Goal: Find specific page/section: Find specific page/section

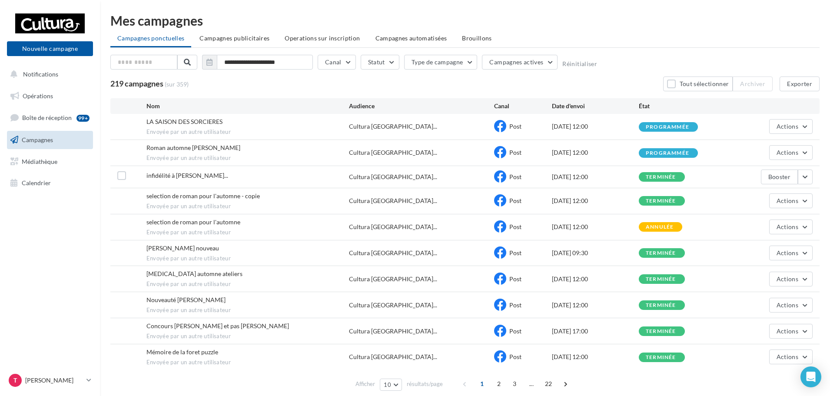
drag, startPoint x: 432, startPoint y: 275, endPoint x: 339, endPoint y: 279, distance: 92.2
click at [339, 279] on div "pce automne ateliers Envoyée par un autre utilisateur" at bounding box center [247, 278] width 203 height 19
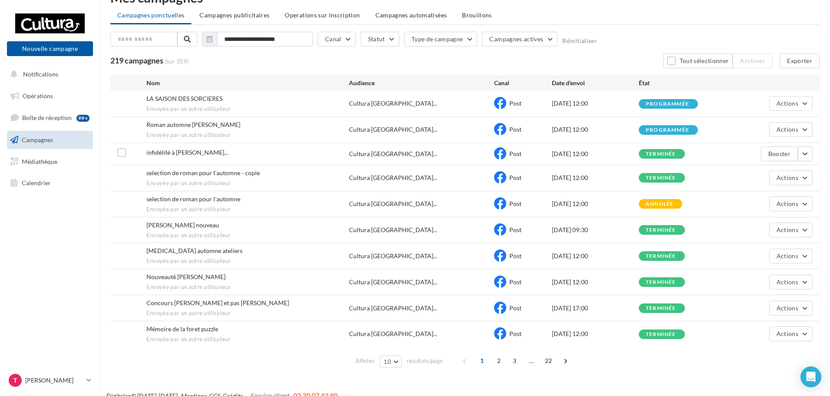
scroll to position [36, 0]
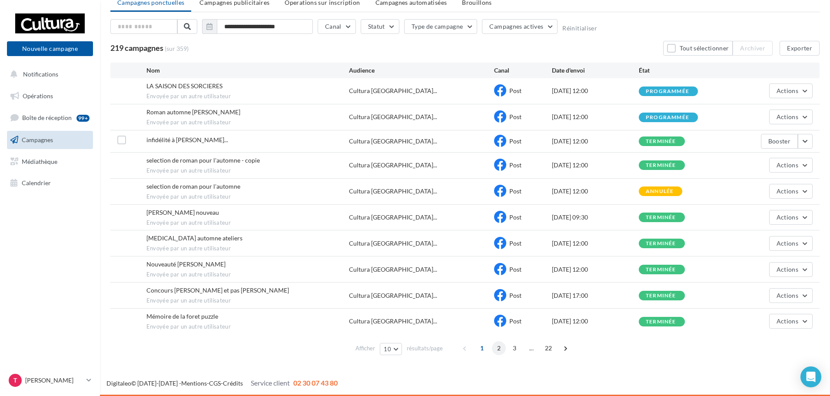
click at [501, 342] on span "2" at bounding box center [499, 348] width 14 height 14
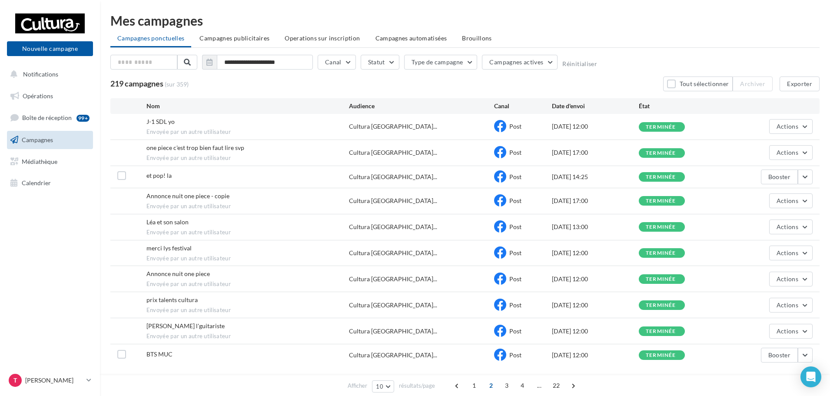
drag, startPoint x: 191, startPoint y: 147, endPoint x: 186, endPoint y: 147, distance: 4.8
drag, startPoint x: 186, startPoint y: 147, endPoint x: 174, endPoint y: 149, distance: 11.9
click at [174, 149] on span "one piece c'est trop bien faut lire svp" at bounding box center [195, 147] width 98 height 7
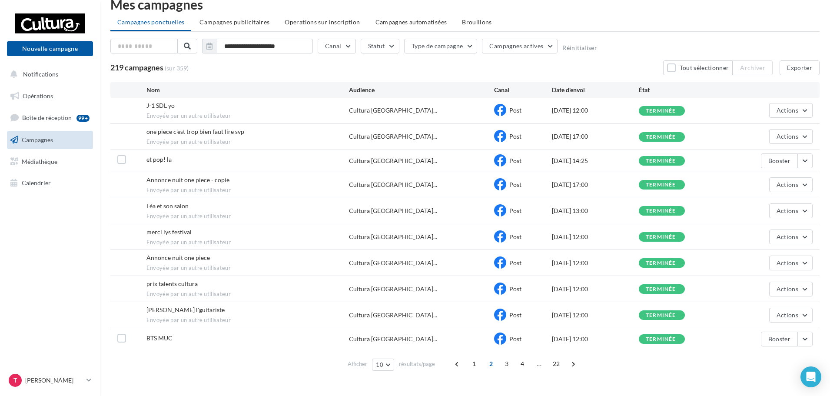
scroll to position [32, 0]
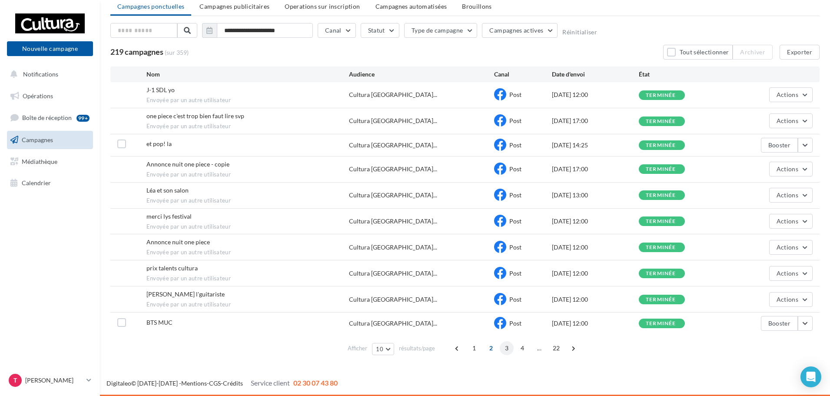
click at [503, 347] on span "3" at bounding box center [507, 348] width 14 height 14
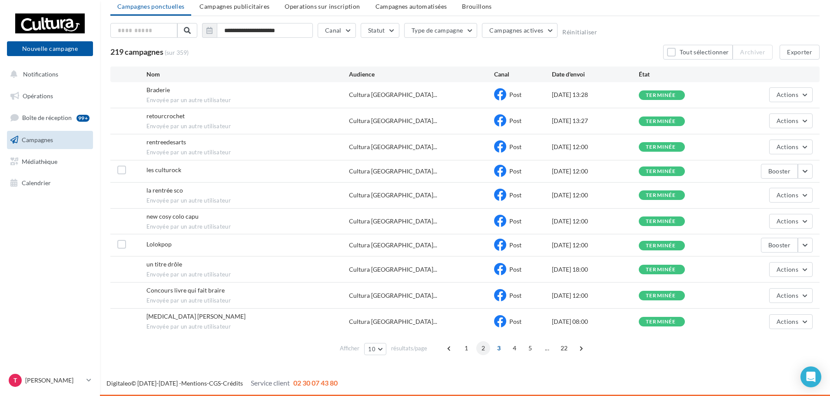
click at [488, 345] on span "2" at bounding box center [483, 348] width 14 height 14
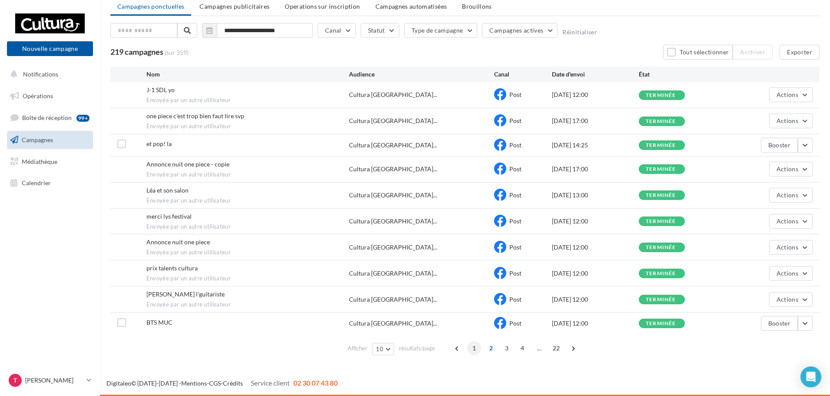
click at [474, 345] on span "1" at bounding box center [474, 348] width 14 height 14
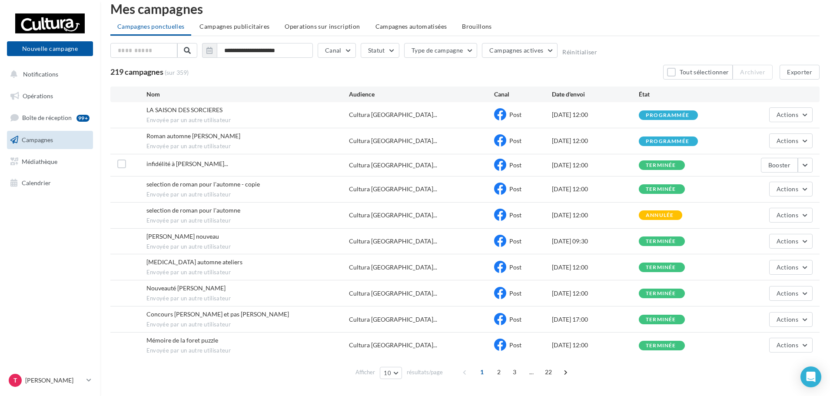
scroll to position [0, 0]
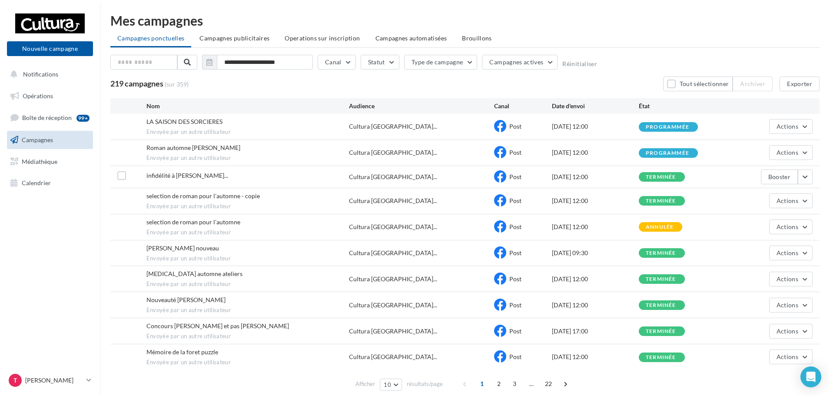
click at [751, 33] on ul "Campagnes ponctuelles Campagnes publicitaires Operations sur inscription Campag…" at bounding box center [464, 38] width 709 height 17
